Goal: Transaction & Acquisition: Purchase product/service

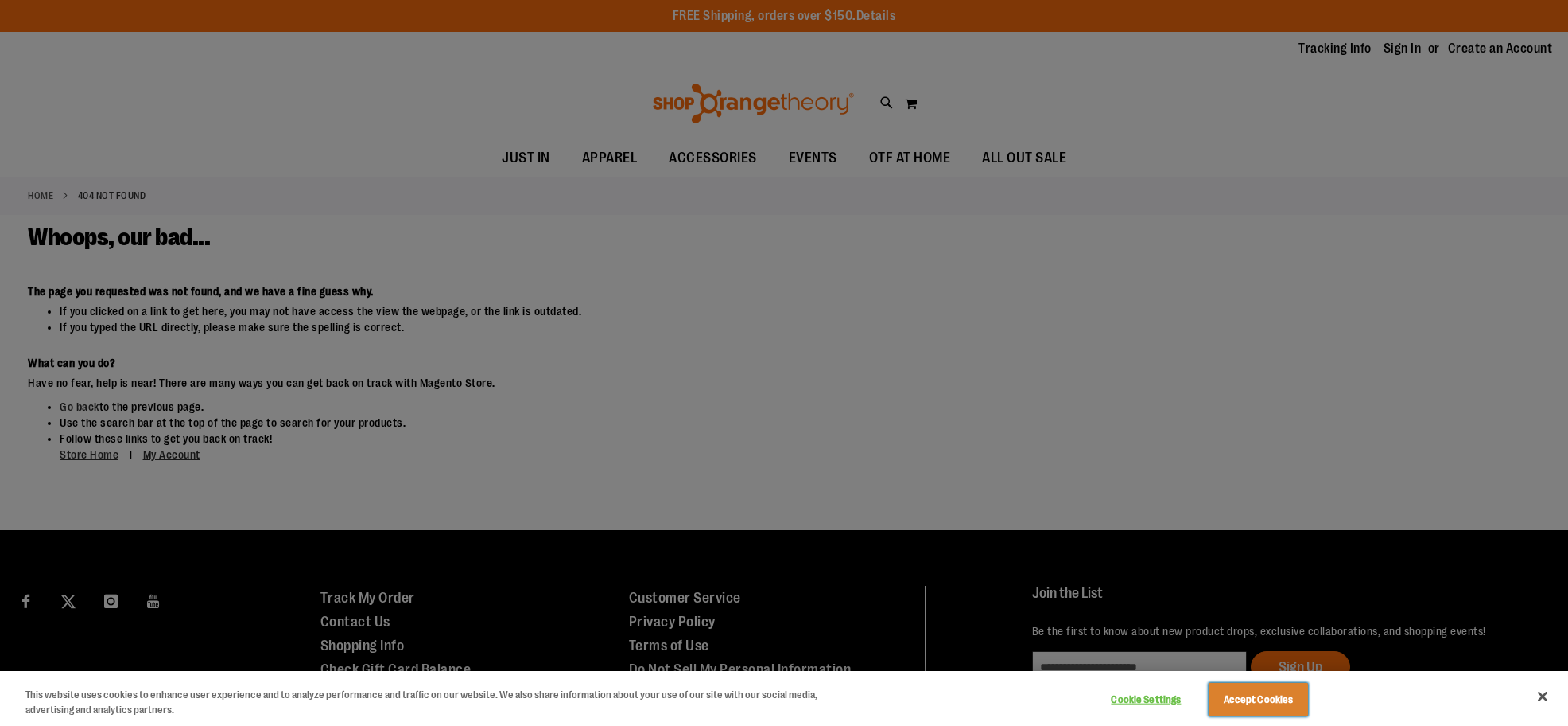
click at [1253, 699] on button "Accept Cookies" at bounding box center [1258, 699] width 99 height 33
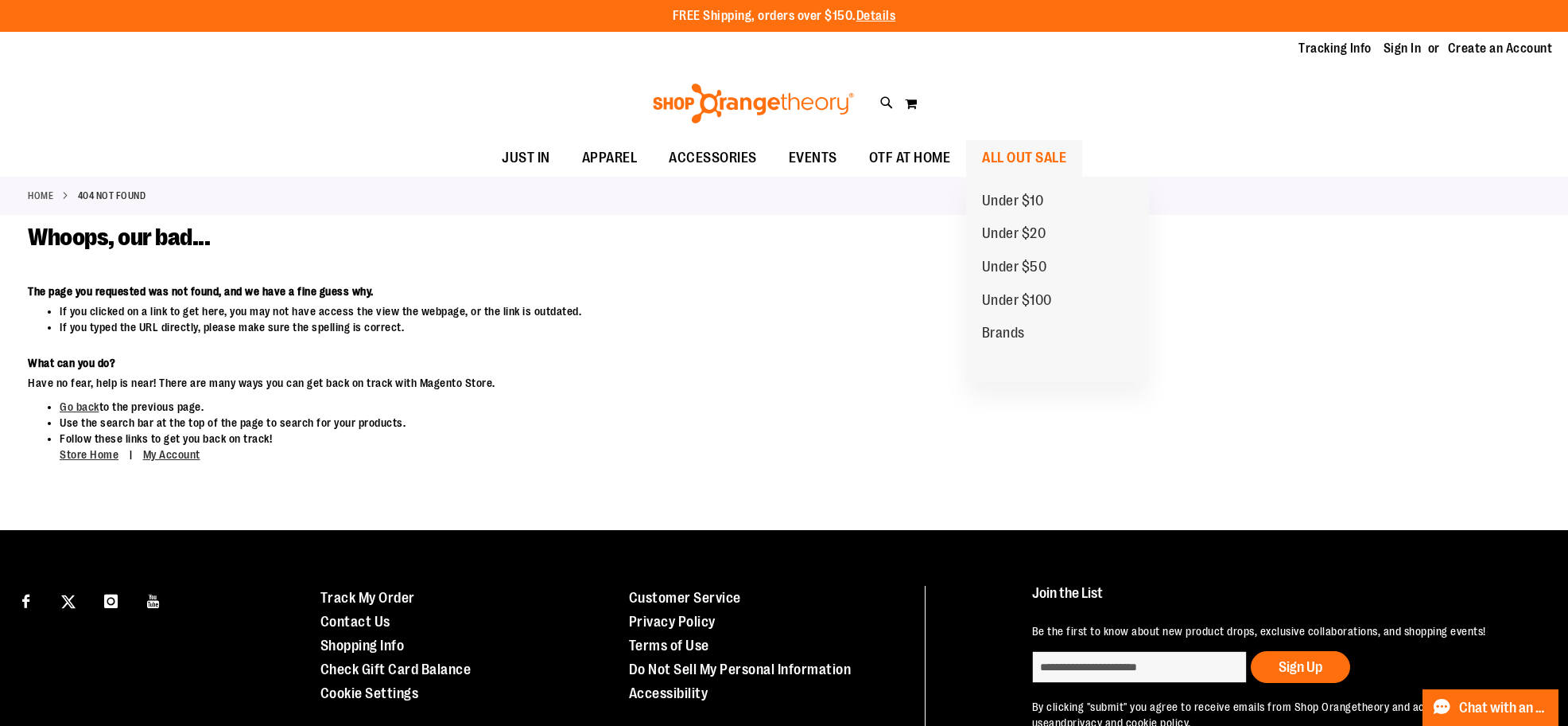
click at [1027, 153] on span "ALL OUT SALE" at bounding box center [1024, 158] width 84 height 36
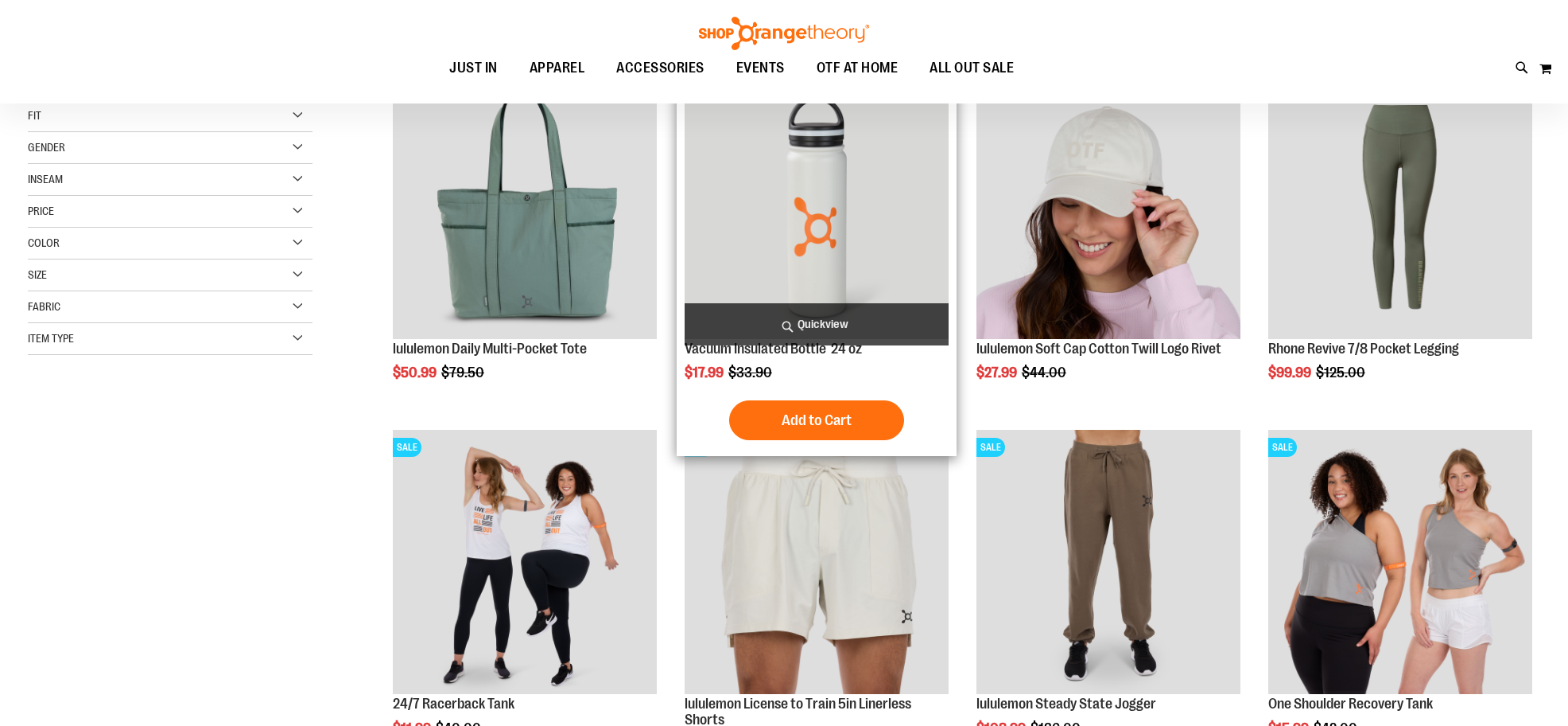
scroll to position [318, 0]
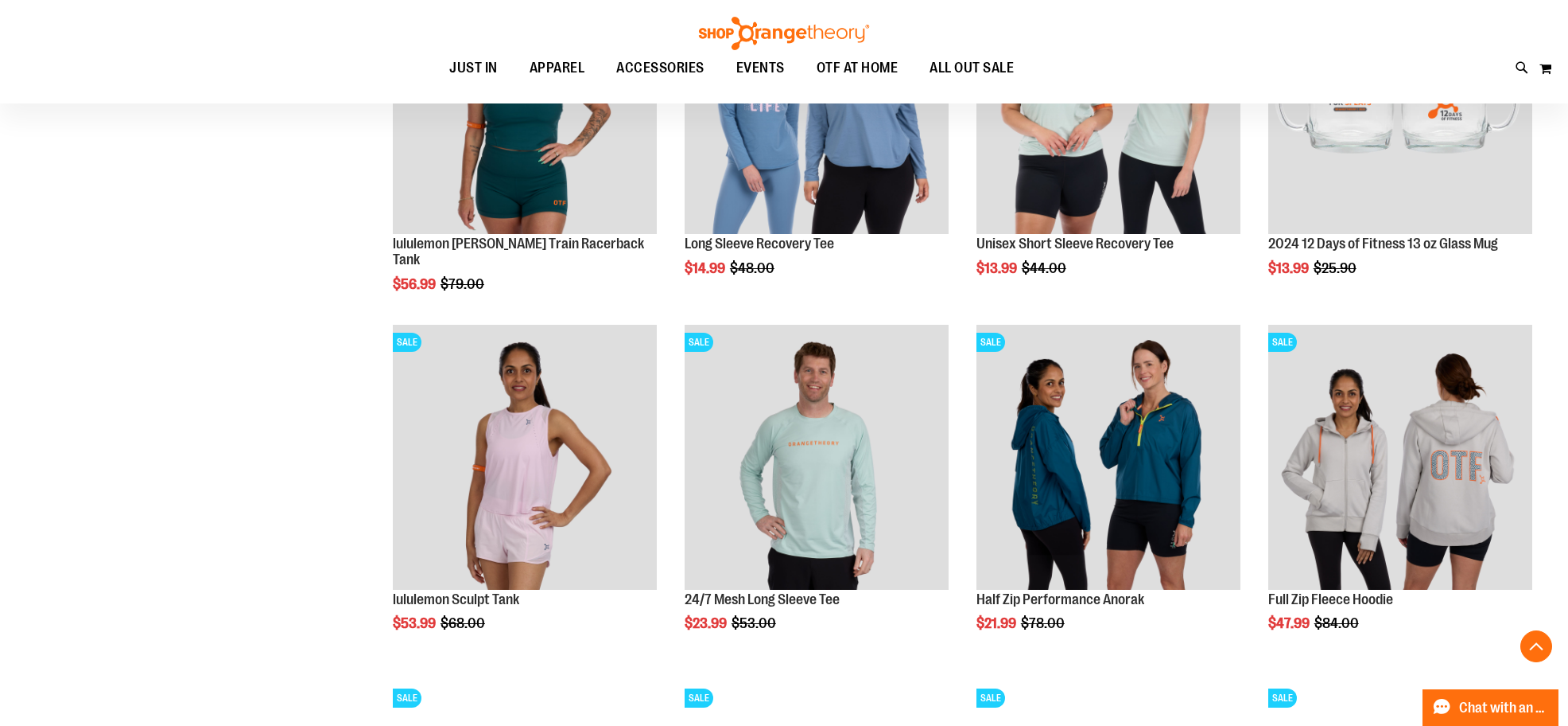
scroll to position [1432, 0]
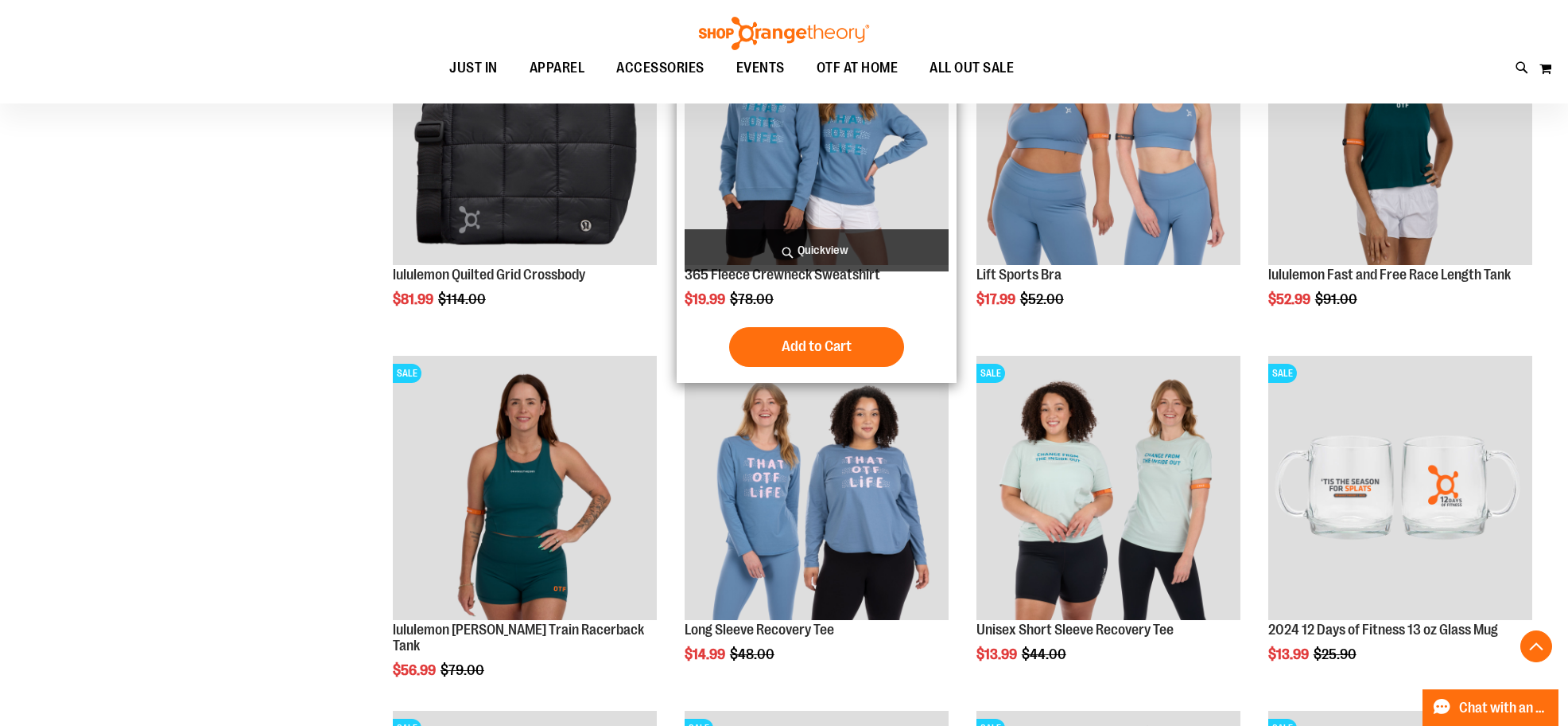
scroll to position [875, 0]
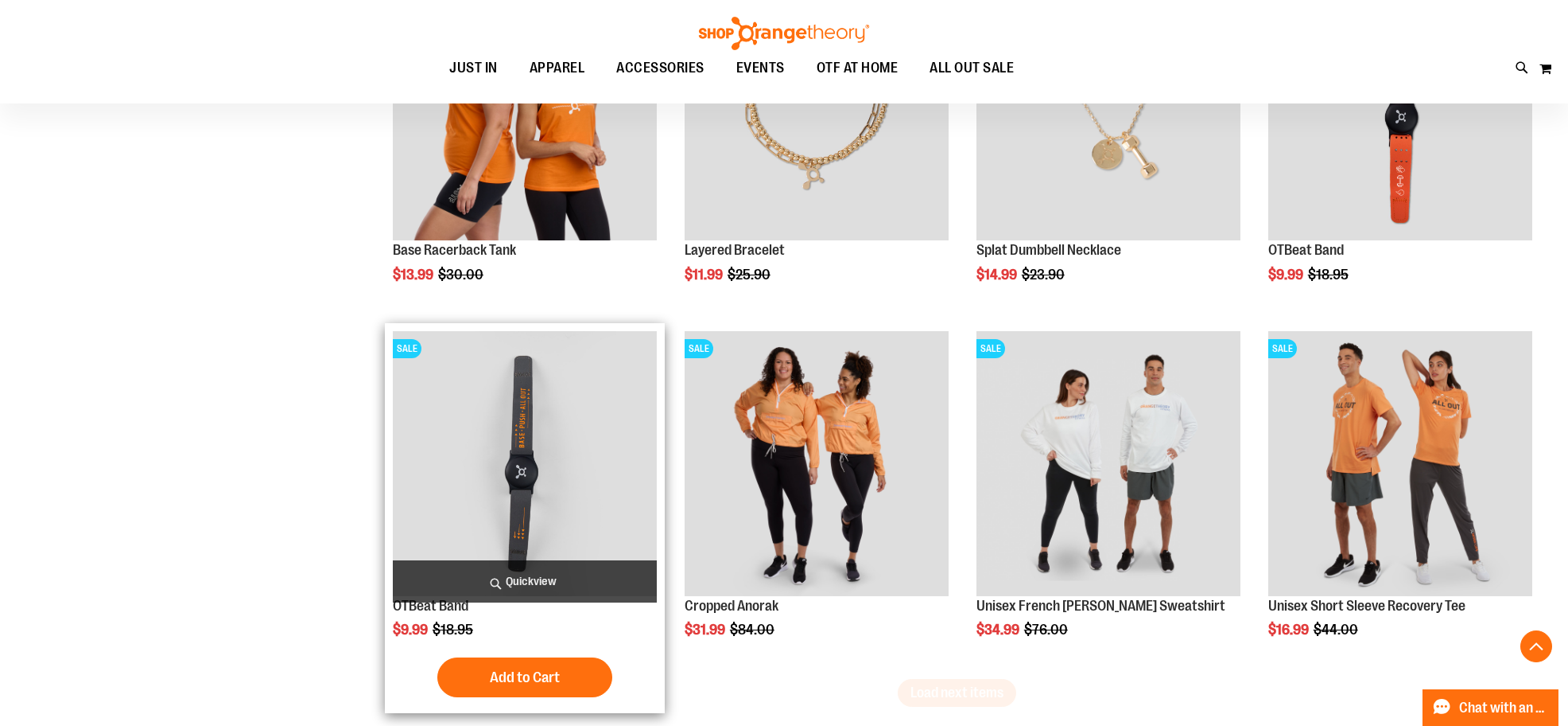
scroll to position [3023, 0]
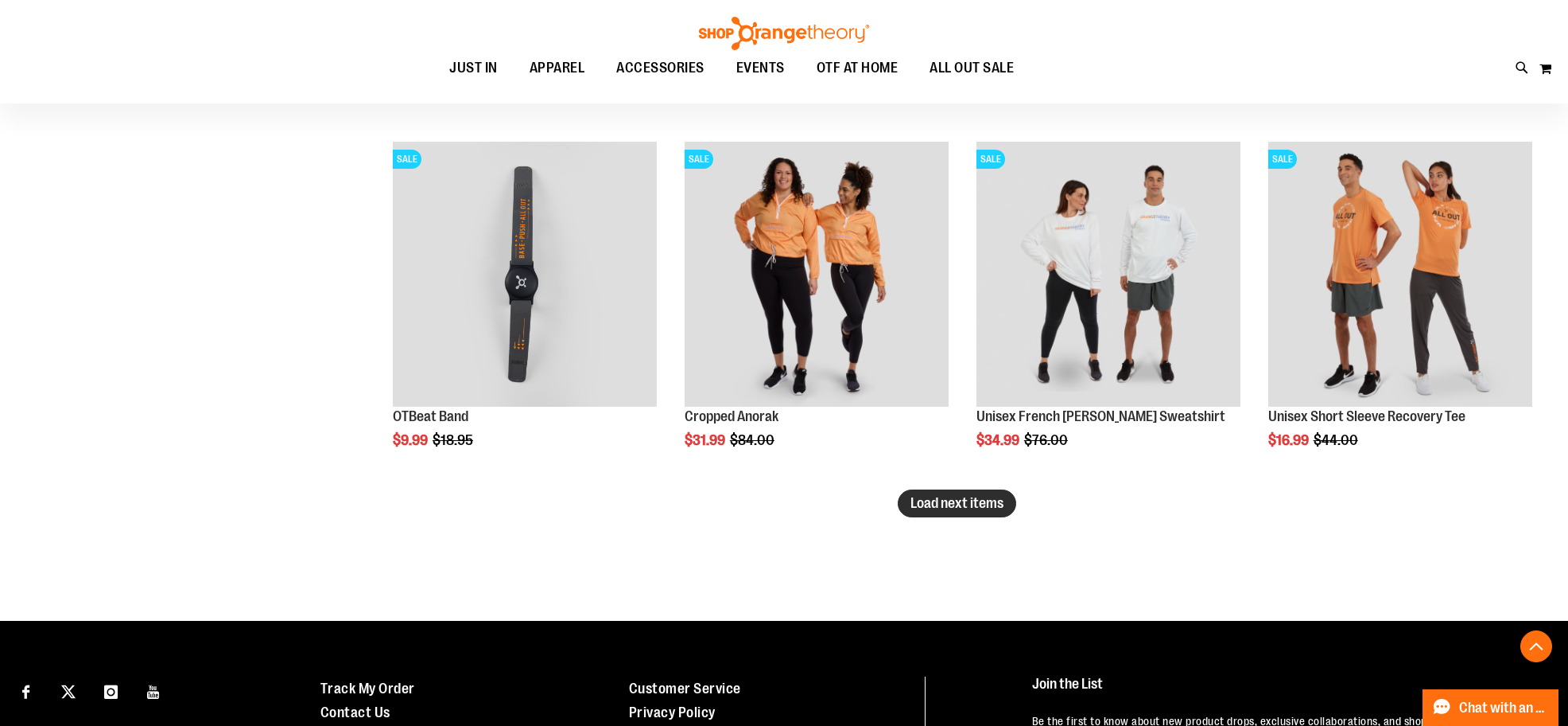
click at [930, 504] on span "Load next items" at bounding box center [957, 502] width 93 height 16
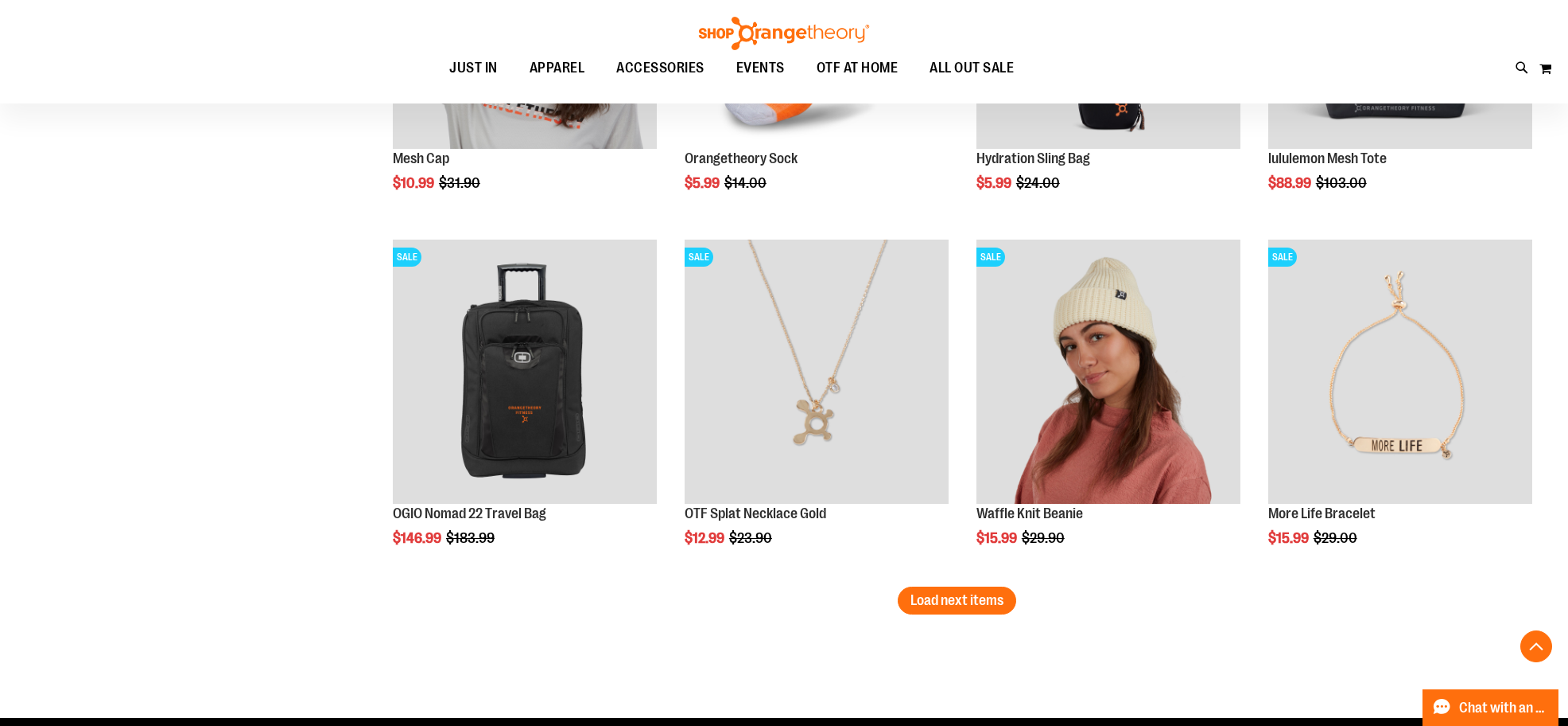
scroll to position [4279, 0]
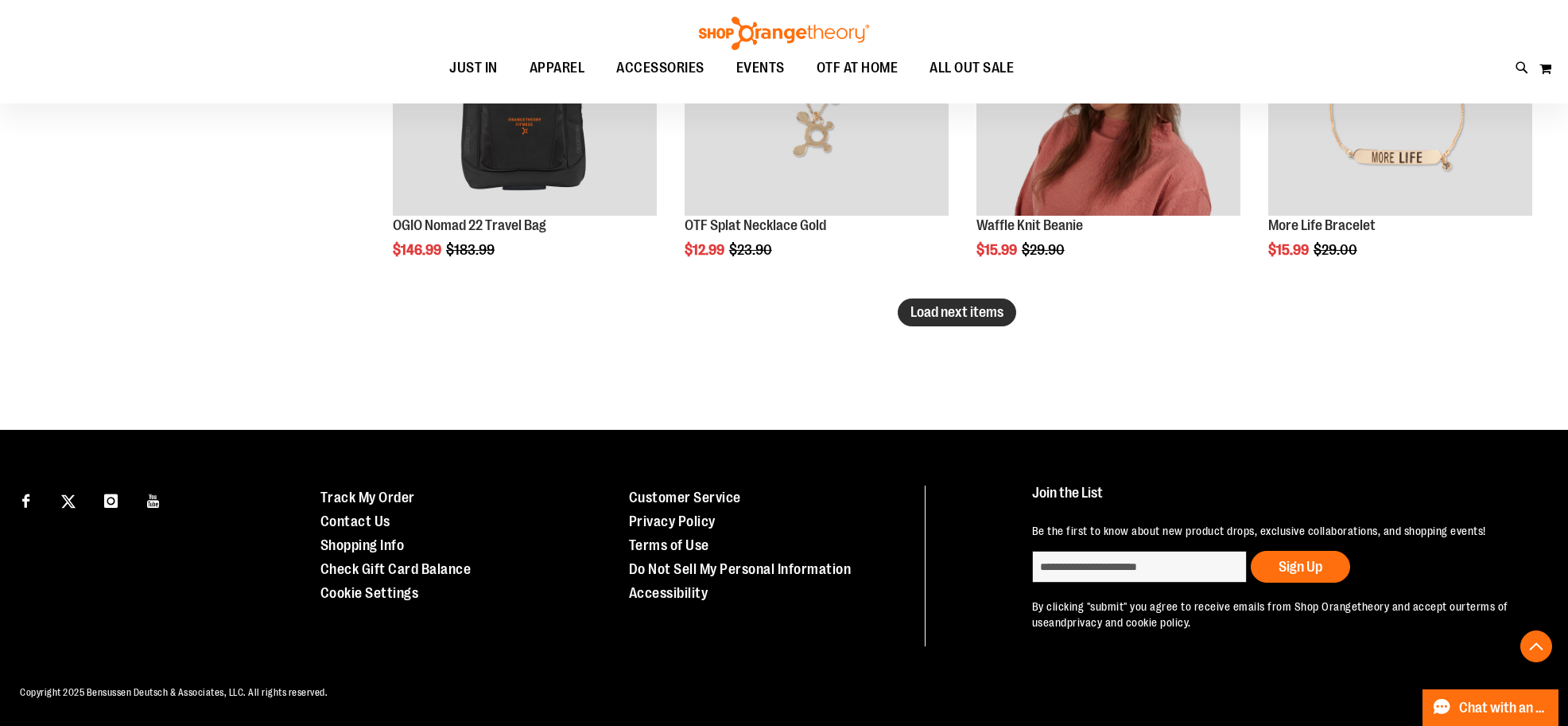
click at [975, 308] on span "Load next items" at bounding box center [957, 311] width 93 height 16
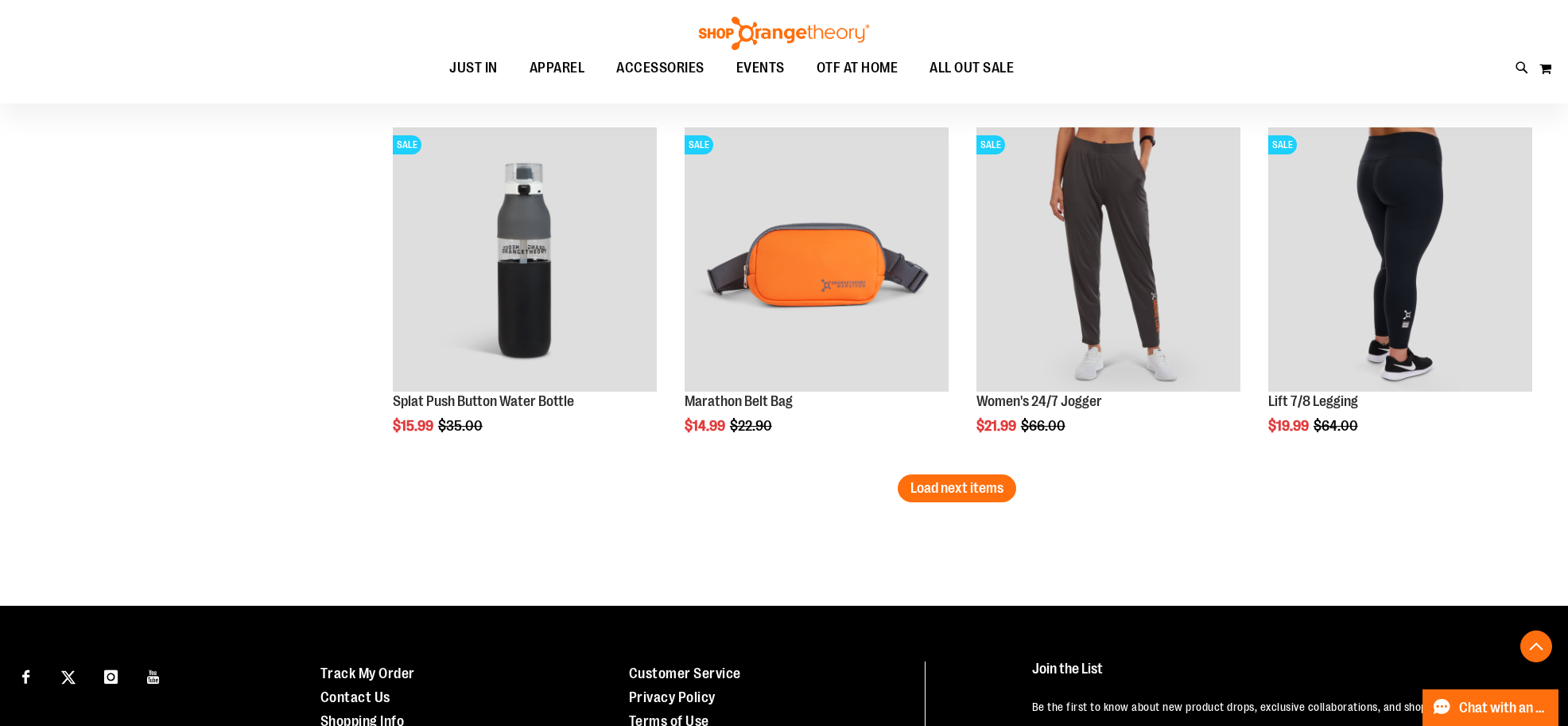
scroll to position [5143, 0]
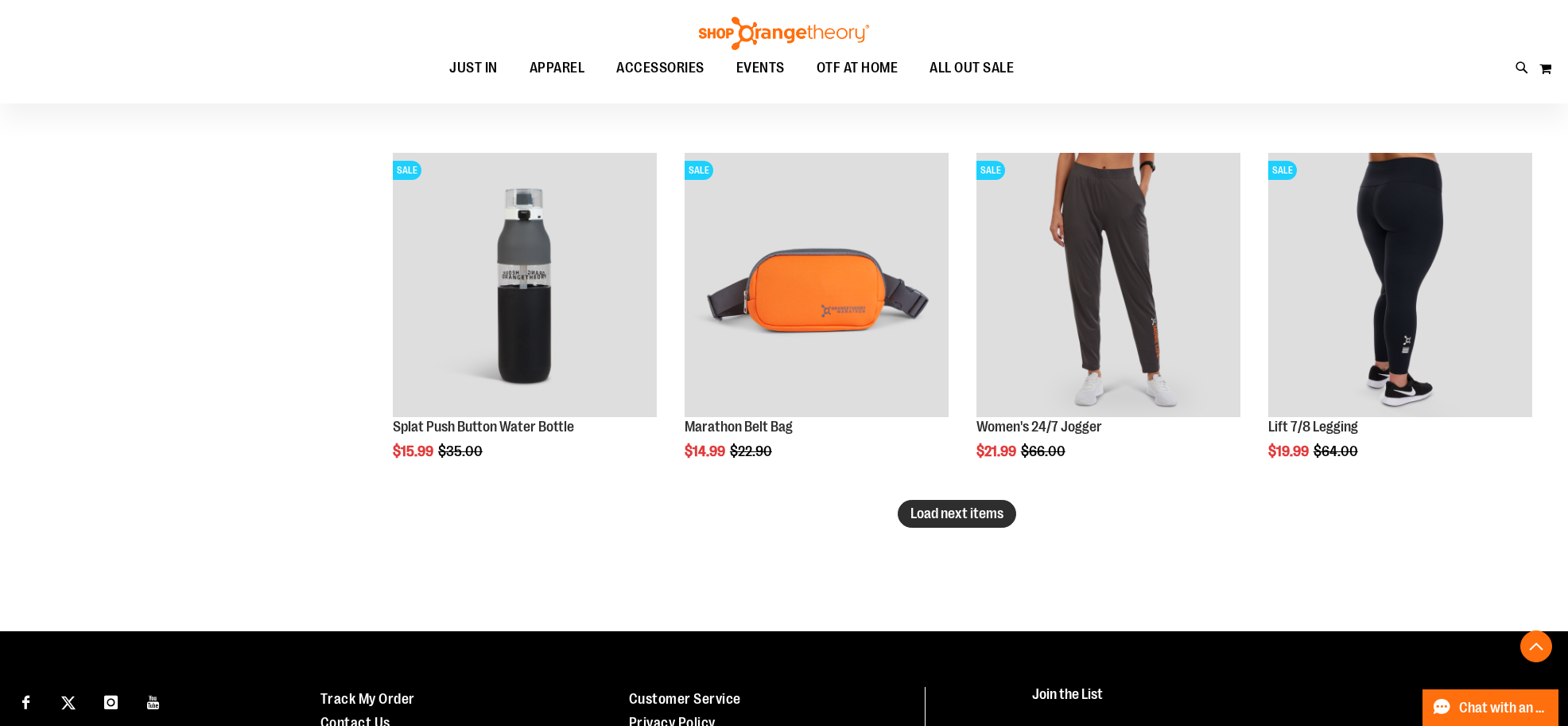
click at [970, 515] on span "Load next items" at bounding box center [957, 512] width 93 height 16
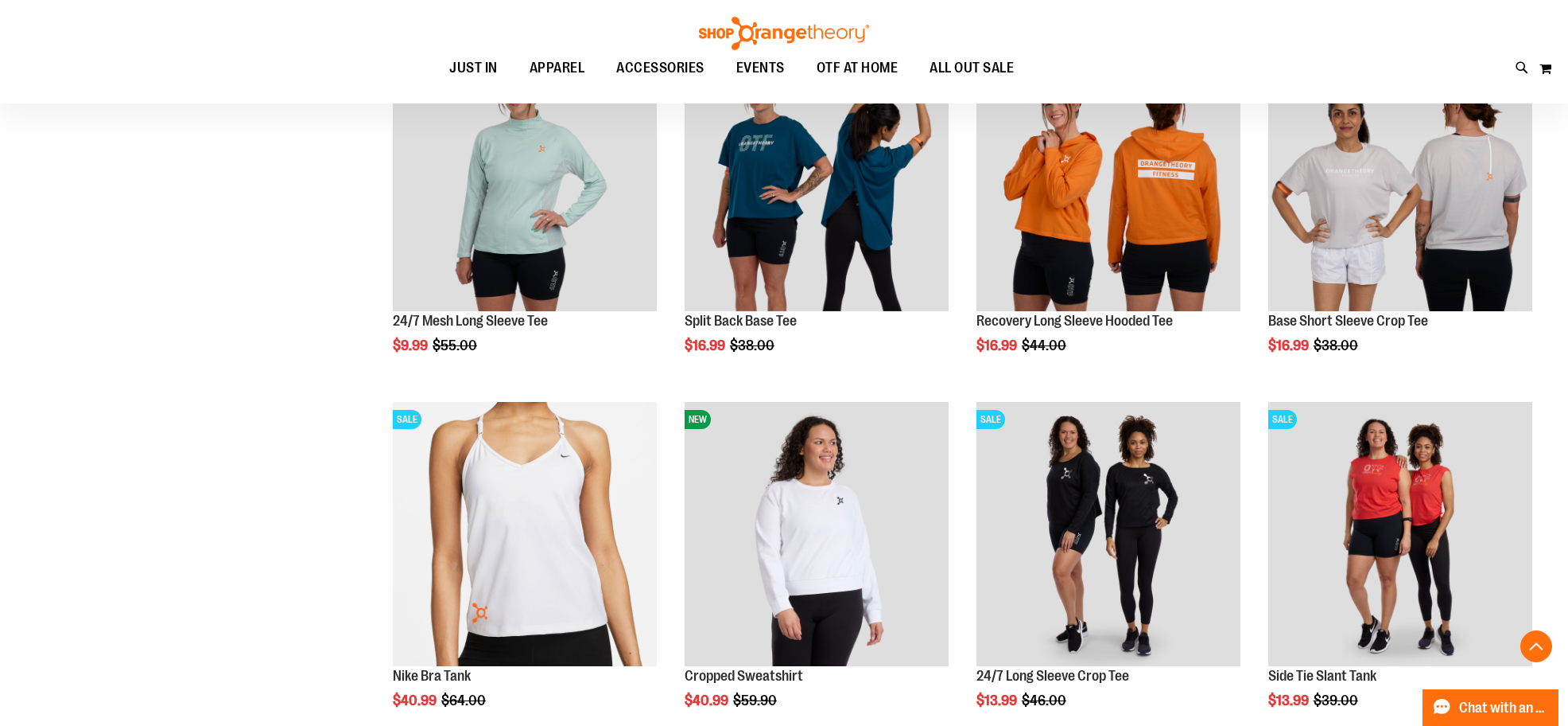
scroll to position [1880, 0]
